Goal: Task Accomplishment & Management: Use online tool/utility

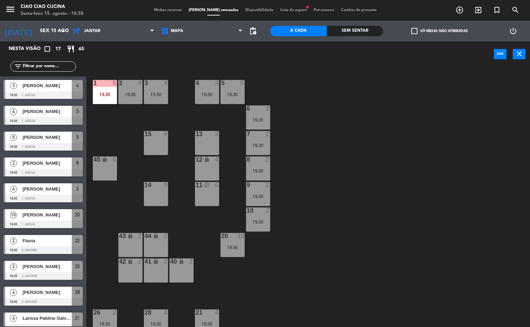
click at [377, 209] on div "1 5 19:30 2 4 19:30 3 4 19:30 5 5 19:30 4 3 19:30 6 2 19:30 13 3 7 2 19:30 15 9…" at bounding box center [310, 198] width 438 height 260
click at [110, 94] on div "19:30" at bounding box center [105, 94] width 24 height 5
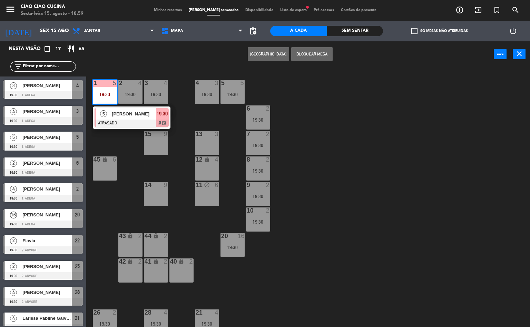
click at [122, 123] on div at bounding box center [132, 124] width 74 height 8
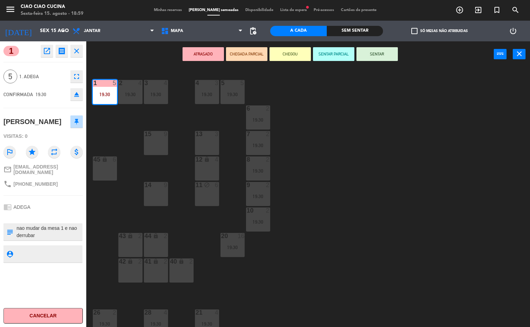
click at [365, 189] on div "1 5 19:30 2 4 19:30 3 4 19:30 5 5 19:30 4 3 19:30 6 2 19:30 13 3 7 2 19:30 15 9…" at bounding box center [310, 198] width 438 height 260
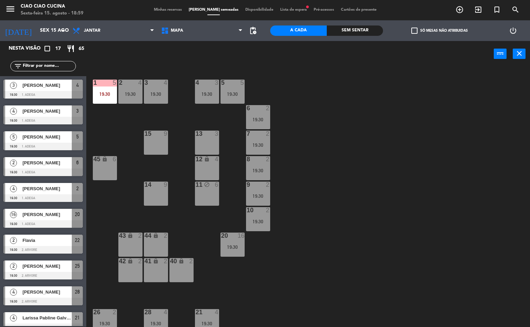
scroll to position [105, 0]
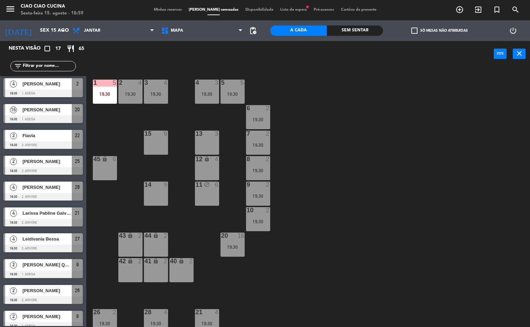
click at [135, 100] on div "2 4 19:30" at bounding box center [130, 92] width 24 height 24
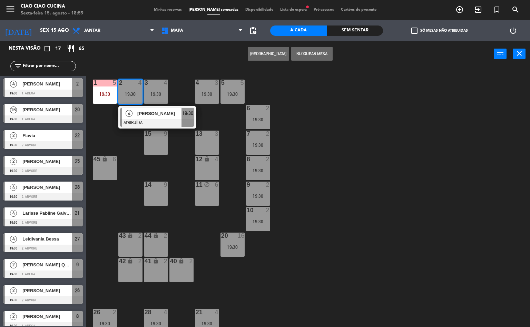
click at [147, 118] on div "[PERSON_NAME]" at bounding box center [159, 113] width 45 height 11
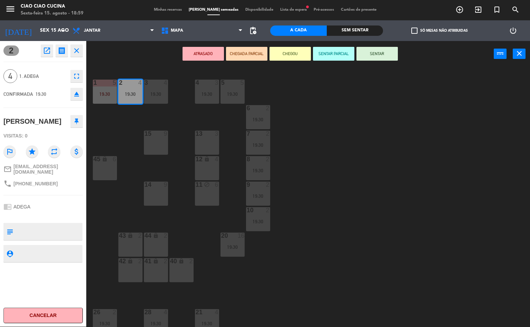
click at [192, 84] on div "4" at bounding box center [195, 83] width 11 height 6
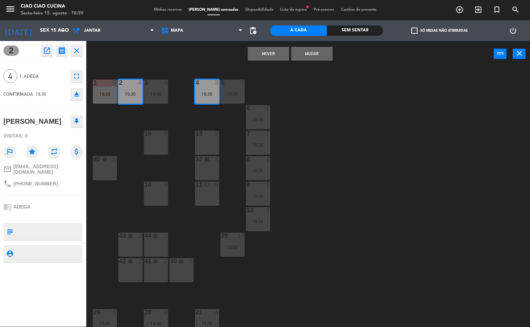
click at [161, 92] on div "19:30" at bounding box center [156, 94] width 24 height 5
click at [382, 147] on div "1 5 19:30 2 4 19:30 3 4 19:30 5 5 19:30 4 3 19:30 6 2 19:30 13 3 7 2 19:30 15 9…" at bounding box center [310, 197] width 438 height 260
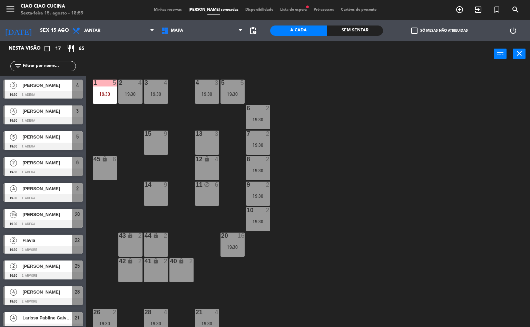
click at [156, 94] on div "19:30" at bounding box center [156, 94] width 24 height 5
click at [348, 174] on div "1 5 19:30 2 4 19:30 3 4 19:30 5 5 19:30 4 3 19:30 6 2 19:30 13 3 7 2 19:30 15 9…" at bounding box center [310, 197] width 438 height 260
click at [210, 94] on div "19:30" at bounding box center [207, 94] width 24 height 5
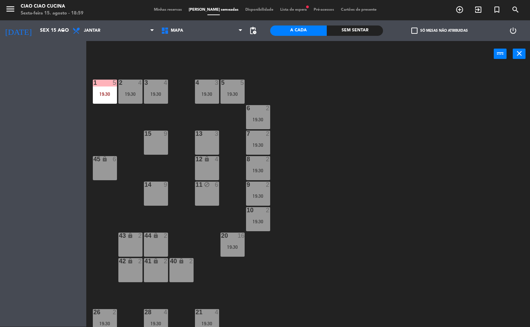
click at [370, 145] on div "1 5 19:30 2 4 19:30 3 4 19:30 5 5 19:30 4 3 19:30 6 2 19:30 13 3 7 2 19:30 15 9…" at bounding box center [310, 197] width 438 height 260
click at [204, 88] on div "4 3 19:30" at bounding box center [207, 92] width 24 height 24
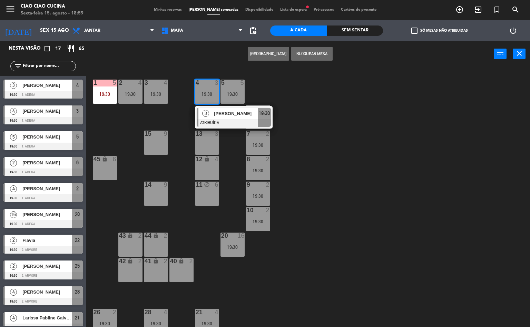
click at [227, 113] on span "[PERSON_NAME]" at bounding box center [236, 113] width 44 height 7
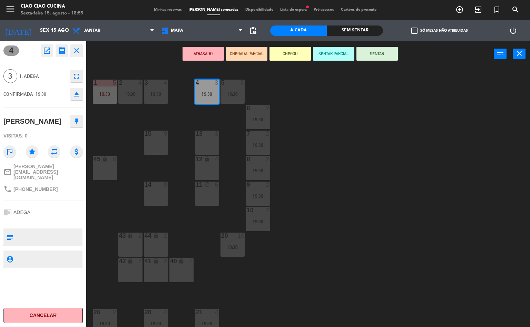
click at [338, 168] on div "1 5 19:30 2 4 19:30 3 4 19:30 5 5 19:30 4 3 19:30 6 2 19:30 13 3 7 2 19:30 15 9…" at bounding box center [310, 197] width 438 height 260
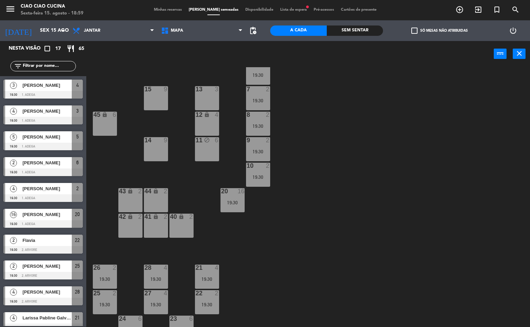
scroll to position [57, 0]
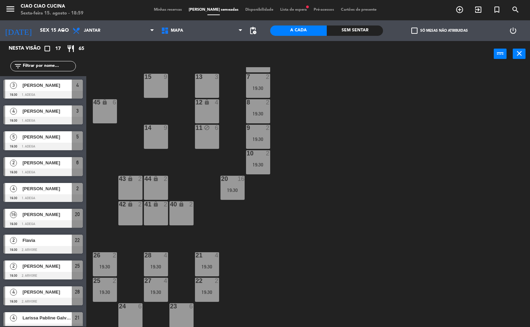
click at [228, 189] on div "19:30" at bounding box center [232, 190] width 24 height 5
click at [323, 180] on div "1 5 19:30 2 4 19:30 3 4 19:30 5 5 19:30 4 3 19:30 6 2 19:30 13 3 7 2 19:30 15 9…" at bounding box center [310, 197] width 438 height 260
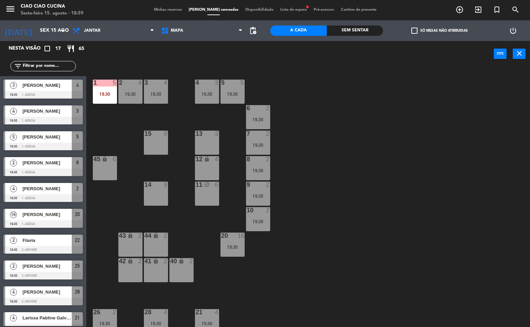
click at [108, 103] on div "1 5 19:30" at bounding box center [105, 92] width 24 height 24
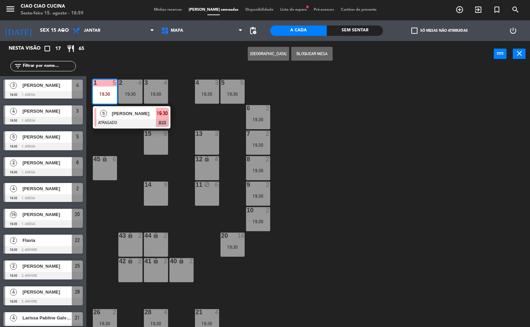
click at [129, 127] on div "5 [PERSON_NAME] ATRASADO 19:30 chat" at bounding box center [132, 117] width 78 height 22
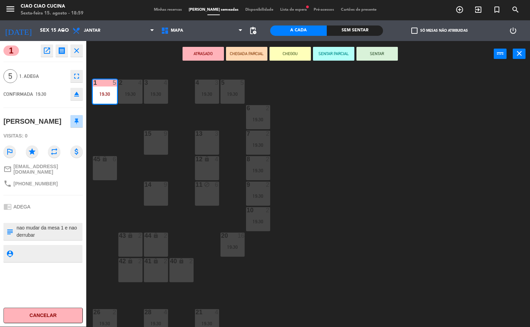
click at [362, 210] on div "1 5 19:30 2 4 19:30 3 4 19:30 5 5 19:30 4 3 19:30 6 2 19:30 13 3 7 2 19:30 15 9…" at bounding box center [310, 197] width 438 height 260
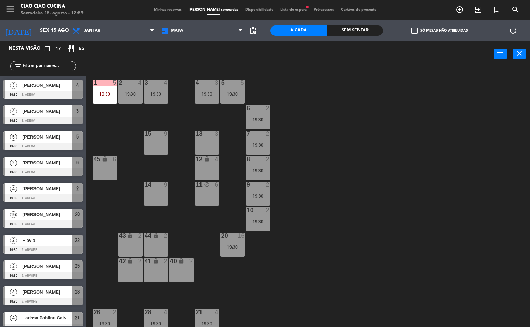
scroll to position [105, 0]
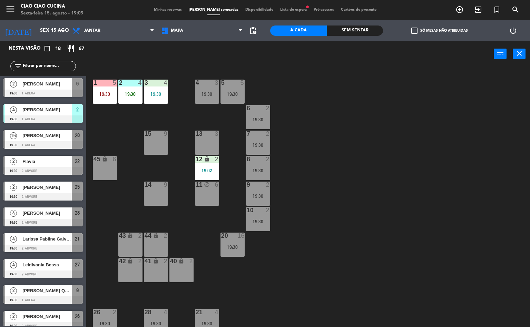
click at [379, 230] on div "1 5 19:30 2 4 19:30 3 4 19:30 5 5 19:30 4 3 19:30 6 2 19:30 13 3 7 2 19:30 15 9…" at bounding box center [310, 197] width 438 height 260
click at [365, 211] on div "1 5 19:30 2 4 19:30 3 4 19:30 5 5 19:30 4 3 19:30 6 2 19:30 13 3 7 2 19:30 15 9…" at bounding box center [310, 197] width 438 height 260
click at [214, 172] on div "19:02" at bounding box center [207, 170] width 24 height 5
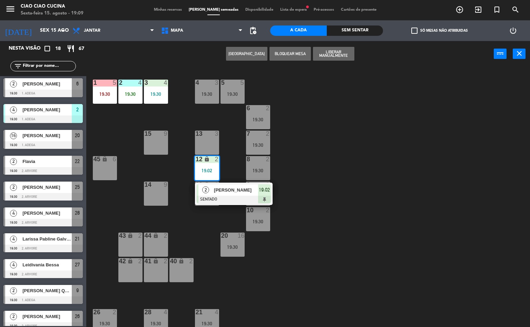
click at [229, 196] on div at bounding box center [234, 200] width 74 height 8
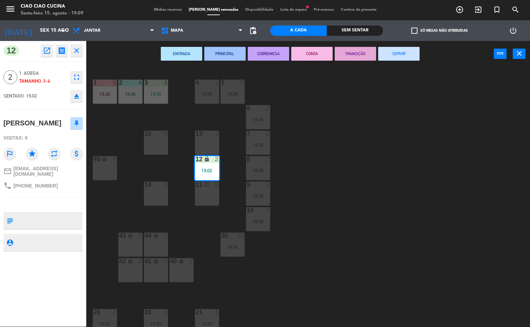
click at [337, 198] on div "1 5 19:30 2 4 19:30 3 4 19:30 5 5 19:30 4 3 19:30 6 2 19:30 13 3 7 2 19:30 15 9…" at bounding box center [310, 197] width 438 height 260
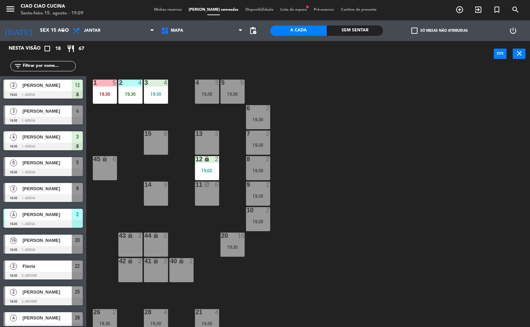
click at [258, 221] on div "19:30" at bounding box center [258, 221] width 24 height 5
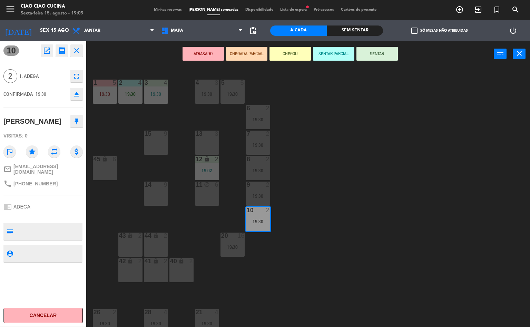
click at [338, 210] on div "1 5 19:30 2 4 19:30 3 4 19:30 5 5 19:30 4 3 19:30 6 2 19:30 13 3 7 2 19:30 15 9…" at bounding box center [310, 197] width 438 height 260
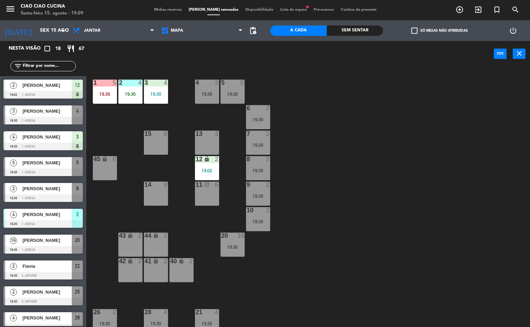
scroll to position [88, 0]
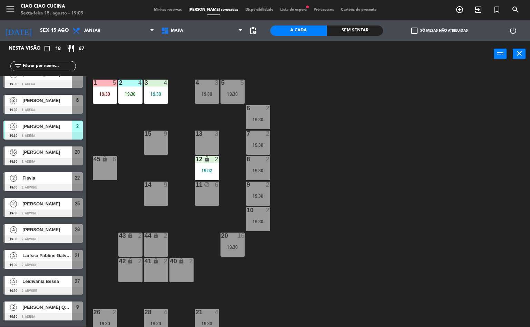
click at [251, 192] on div "9 2 19:30" at bounding box center [258, 194] width 24 height 24
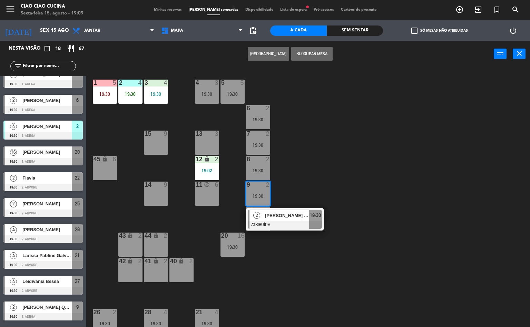
click at [282, 215] on span "[PERSON_NAME] Quinta" at bounding box center [287, 215] width 44 height 7
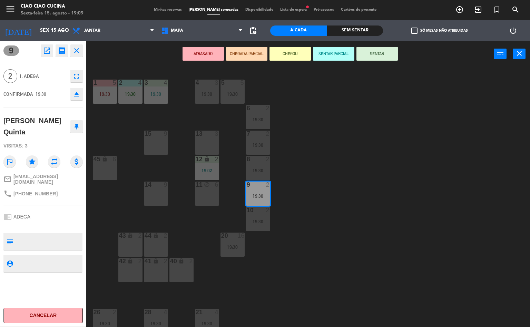
click at [322, 191] on div "1 5 19:30 2 4 19:30 3 4 19:30 5 5 19:30 4 3 19:30 6 2 19:30 13 3 7 2 19:30 15 9…" at bounding box center [310, 197] width 438 height 260
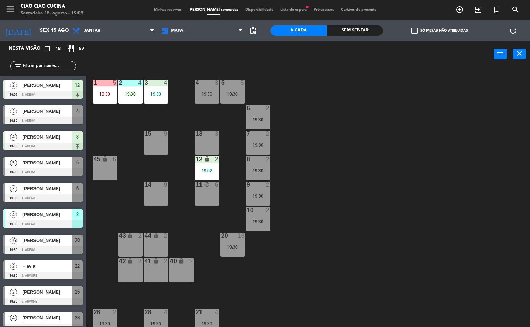
click at [259, 173] on div "8 2 19:30" at bounding box center [258, 168] width 24 height 24
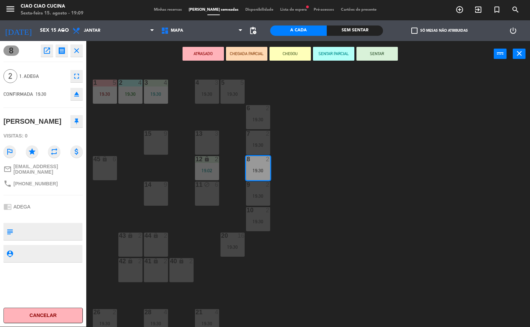
click at [339, 169] on div "1 5 19:30 2 4 19:30 3 4 19:30 5 5 19:30 4 3 19:30 6 2 19:30 13 3 7 2 19:30 15 9…" at bounding box center [310, 197] width 438 height 260
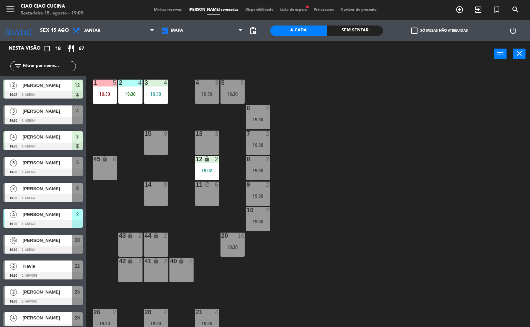
scroll to position [62, 0]
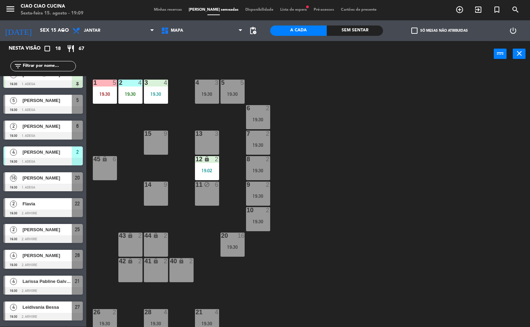
click at [252, 143] on div "19:30" at bounding box center [258, 145] width 24 height 5
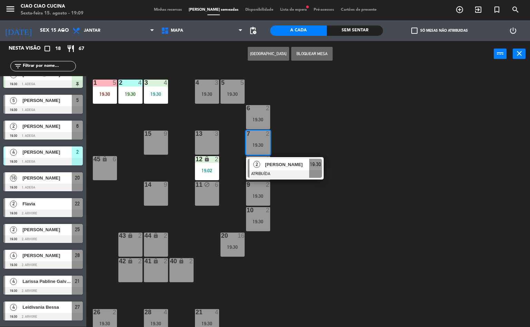
click at [286, 167] on span "[PERSON_NAME]" at bounding box center [287, 164] width 44 height 7
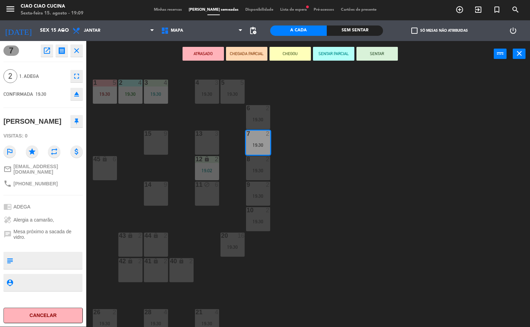
click at [339, 142] on div "1 5 19:30 2 4 19:30 3 4 19:30 5 5 19:30 4 3 19:30 6 2 19:30 13 3 7 2 19:30 15 9…" at bounding box center [310, 197] width 438 height 260
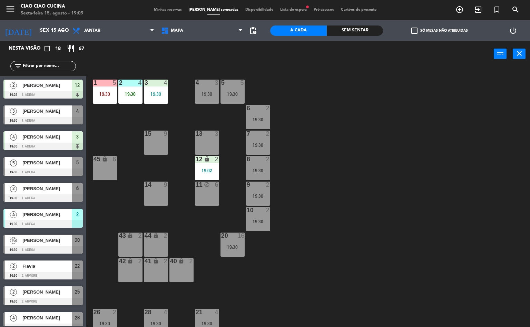
scroll to position [140, 0]
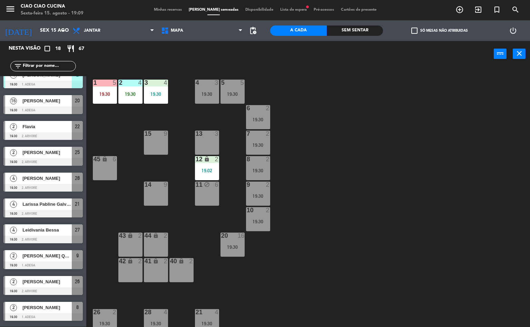
click at [265, 143] on div "19:30" at bounding box center [258, 145] width 24 height 5
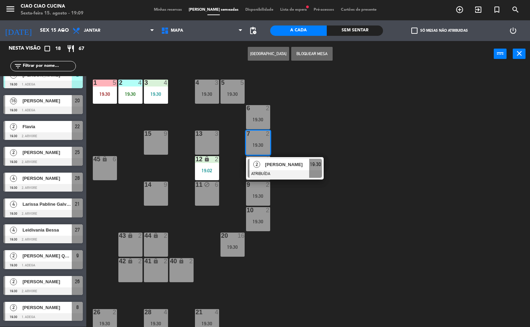
click at [282, 160] on div "[PERSON_NAME]" at bounding box center [286, 164] width 45 height 11
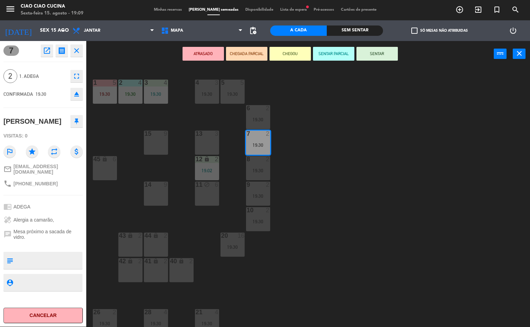
click at [326, 173] on div "1 5 19:30 2 4 19:30 3 4 19:30 5 5 19:30 4 3 19:30 6 2 19:30 13 3 7 2 19:30 15 9…" at bounding box center [310, 197] width 438 height 260
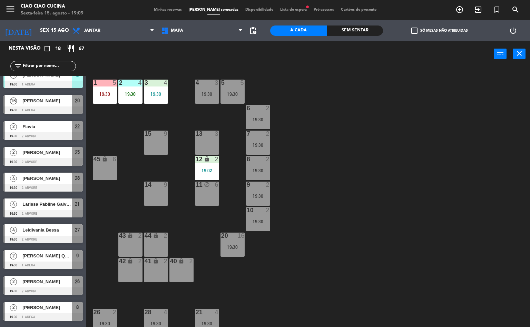
click at [262, 117] on div "19:30" at bounding box center [258, 119] width 24 height 5
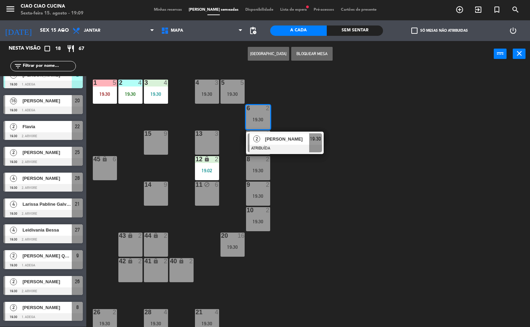
click at [286, 146] on div at bounding box center [285, 149] width 74 height 8
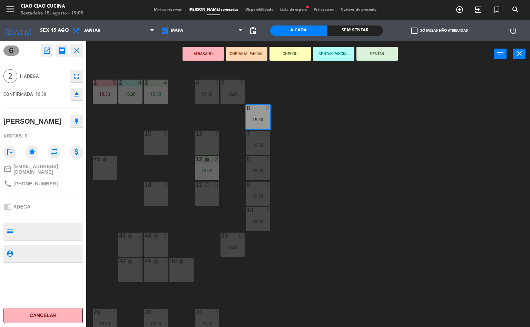
click at [356, 141] on div "1 5 19:30 2 4 19:30 3 4 19:30 5 5 19:30 4 3 19:30 6 2 19:30 13 3 7 2 19:30 15 9…" at bounding box center [310, 197] width 438 height 260
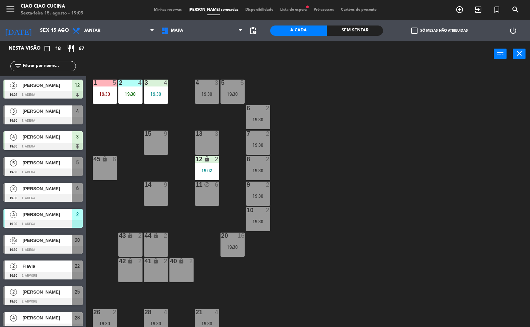
click at [229, 94] on div "19:30" at bounding box center [232, 94] width 24 height 5
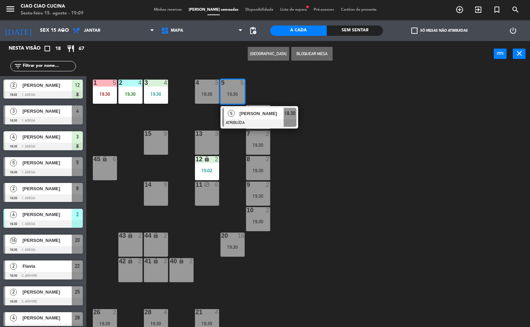
click at [262, 118] on div "[PERSON_NAME]" at bounding box center [261, 113] width 45 height 11
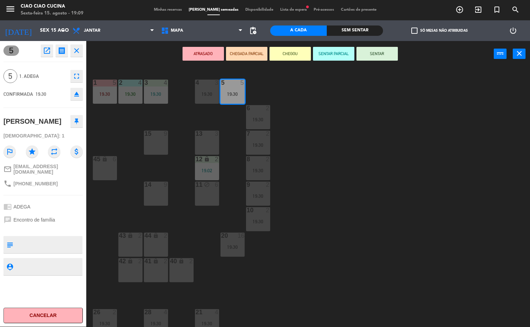
click at [339, 157] on div "1 5 19:30 2 4 19:30 3 4 19:30 5 5 19:30 4 3 19:30 6 2 19:30 13 3 7 2 19:30 15 9…" at bounding box center [310, 197] width 438 height 260
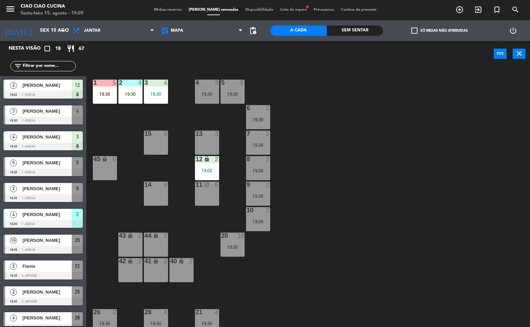
click at [197, 92] on div "19:30" at bounding box center [207, 94] width 24 height 5
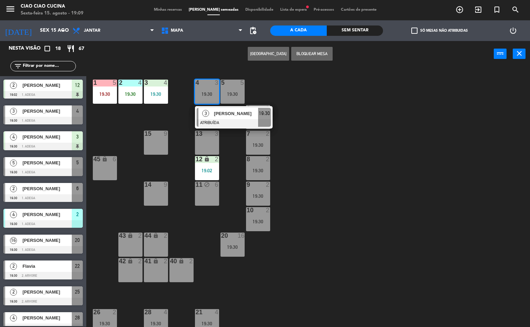
click at [230, 124] on div at bounding box center [234, 123] width 74 height 8
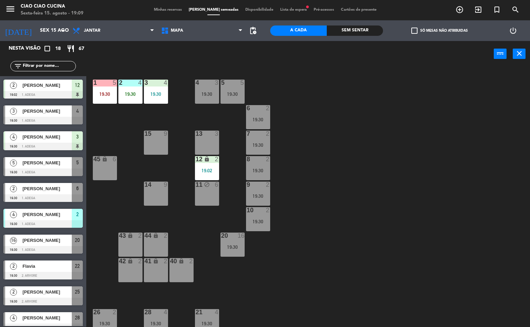
click at [331, 220] on div "1 5 19:30 2 4 19:30 3 4 19:30 5 5 19:30 4 3 19:30 6 2 19:30 13 3 7 2 19:30 15 9…" at bounding box center [310, 197] width 438 height 260
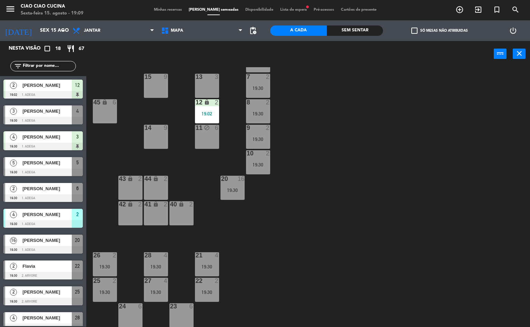
scroll to position [0, 0]
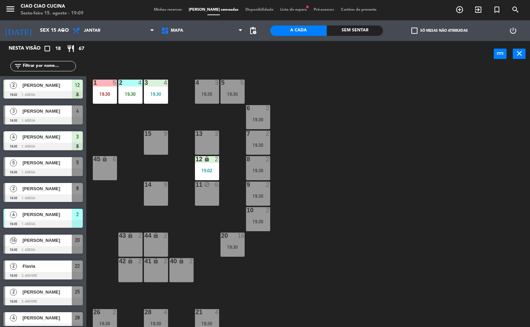
click at [156, 92] on div "19:30" at bounding box center [156, 94] width 24 height 5
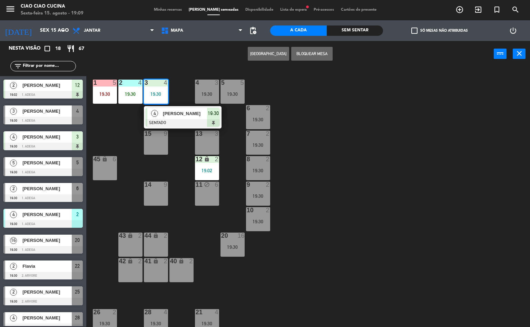
click at [170, 115] on span "[PERSON_NAME]" at bounding box center [185, 113] width 44 height 7
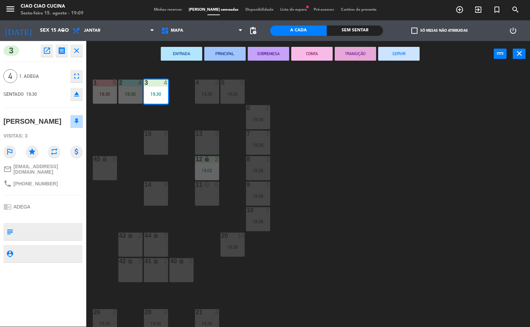
click at [329, 162] on div "1 5 19:30 2 4 19:30 3 4 19:30 5 5 19:30 4 3 19:30 6 2 19:30 13 3 7 2 19:30 15 9…" at bounding box center [310, 197] width 438 height 260
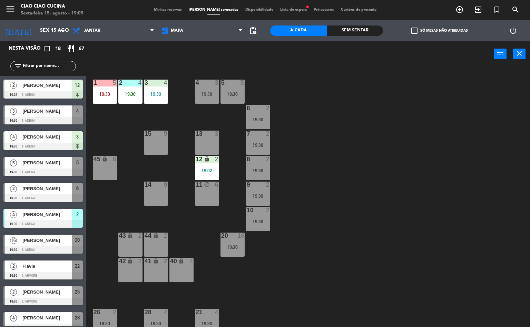
click at [135, 88] on div "2 4 19:30" at bounding box center [130, 92] width 24 height 24
click at [339, 177] on div "1 5 19:30 2 4 19:30 3 4 19:30 5 5 19:30 4 3 19:30 6 2 19:30 13 3 7 2 19:30 15 9…" at bounding box center [310, 197] width 438 height 260
click at [114, 94] on div "19:30" at bounding box center [105, 94] width 24 height 5
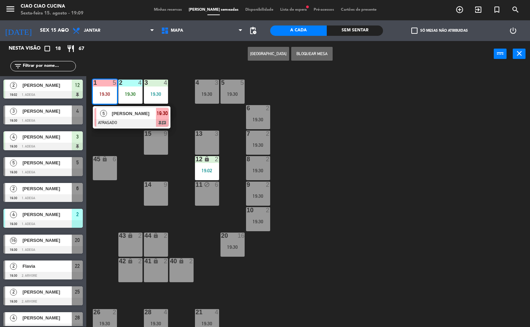
click at [132, 113] on span "[PERSON_NAME]" at bounding box center [134, 113] width 44 height 7
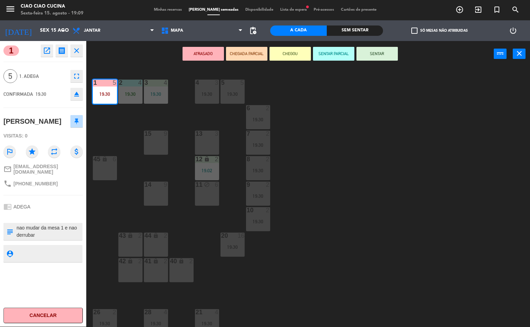
click at [327, 203] on div "1 5 19:30 2 4 19:30 3 4 19:30 5 5 19:30 4 3 19:30 6 2 19:30 13 3 7 2 19:30 15 9…" at bounding box center [310, 197] width 438 height 260
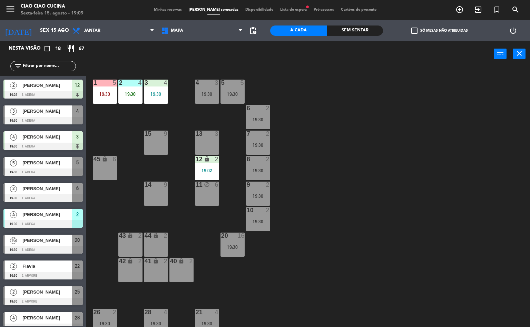
scroll to position [114, 0]
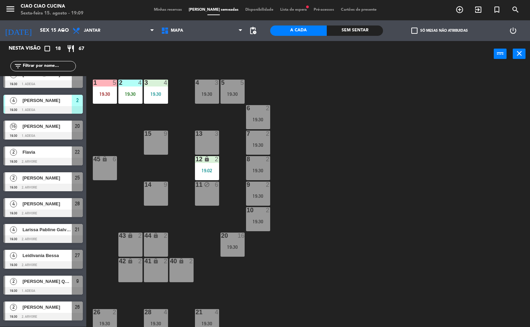
click at [293, 166] on div "1 5 19:30 2 4 19:30 3 4 19:30 5 5 19:30 4 3 19:30 6 2 19:30 13 3 7 2 19:30 15 9…" at bounding box center [310, 197] width 438 height 260
click at [354, 202] on div "1 5 19:30 2 4 19:30 3 4 19:30 5 5 19:30 4 3 19:30 6 2 19:30 13 3 7 2 19:30 15 9…" at bounding box center [310, 197] width 438 height 260
